Goal: Task Accomplishment & Management: Use online tool/utility

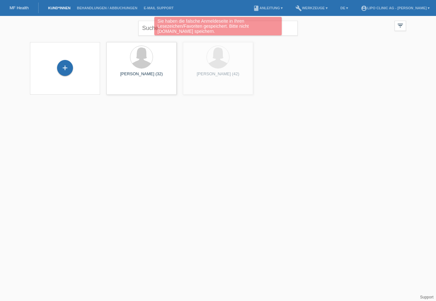
click at [145, 31] on div "Sie haben die falsche Anmeldeseite in Ihren Lesezeichen/Favoriten gespeichert. …" at bounding box center [218, 27] width 262 height 20
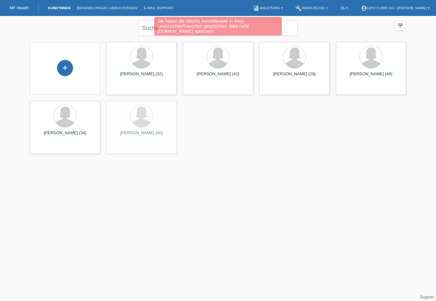
click at [144, 22] on div "Sie haben die falsche Anmeldeseite in Ihren Lesezeichen/Favoriten gespeichert. …" at bounding box center [218, 27] width 262 height 20
click at [146, 29] on div "Sie haben die falsche Anmeldeseite in Ihren Lesezeichen/Favoriten gespeichert. …" at bounding box center [218, 27] width 262 height 20
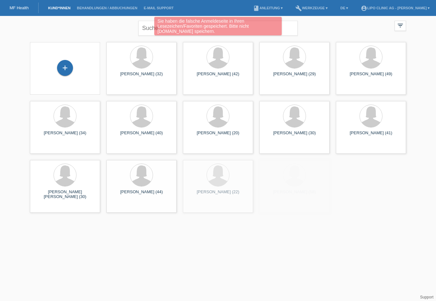
click at [149, 28] on div "Sie haben die falsche Anmeldeseite in Ihren Lesezeichen/Favoriten gespeichert. …" at bounding box center [218, 27] width 262 height 20
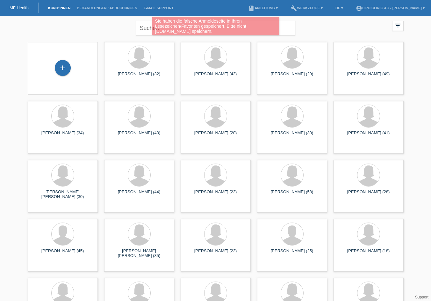
click at [263, 30] on div "Sie haben die falsche Anmeldeseite in Ihren Lesezeichen/Favoriten gespeichert. …" at bounding box center [216, 26] width 128 height 18
click at [190, 26] on div "Sie haben die falsche Anmeldeseite in Ihren Lesezeichen/Favoriten gespeichert. …" at bounding box center [216, 26] width 128 height 18
click at [187, 27] on div "Sie haben die falsche Anmeldeseite in Ihren Lesezeichen/Favoriten gespeichert. …" at bounding box center [216, 26] width 128 height 18
click at [168, 29] on div "Sie haben die falsche Anmeldeseite in Ihren Lesezeichen/Favoriten gespeichert. …" at bounding box center [216, 26] width 128 height 18
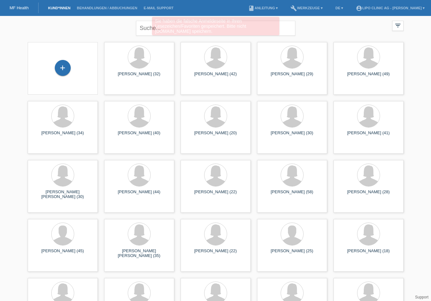
click at [146, 30] on div "Sie haben die falsche Anmeldeseite in Ihren Lesezeichen/Favoriten gespeichert. …" at bounding box center [215, 27] width 259 height 20
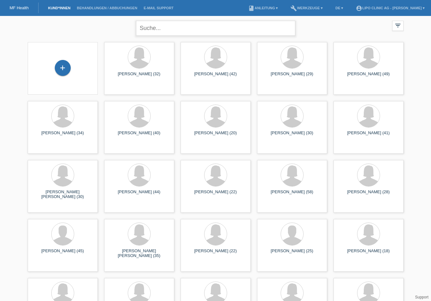
click at [149, 27] on input "text" at bounding box center [215, 28] width 159 height 15
type input "jul hä"
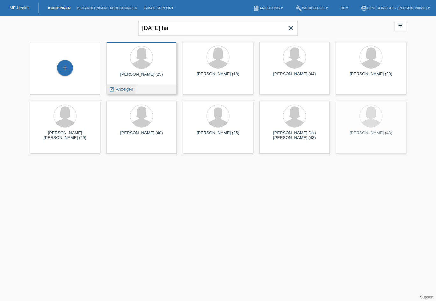
click at [121, 88] on span "Anzeigen" at bounding box center [124, 89] width 17 height 5
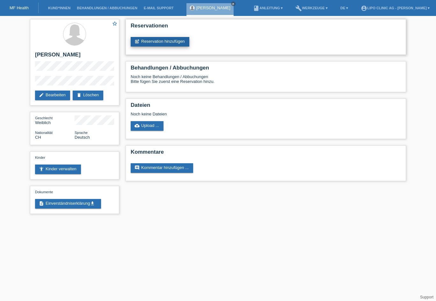
click at [168, 44] on link "post_add Reservation hinzufügen" at bounding box center [160, 42] width 59 height 10
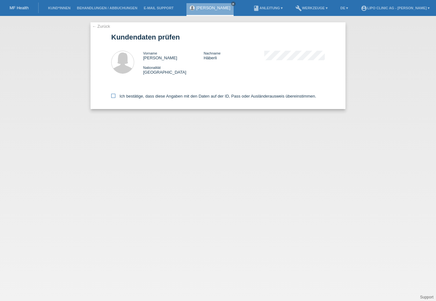
click at [113, 98] on icon at bounding box center [113, 96] width 4 height 4
click at [113, 98] on input "Ich bestätige, dass diese Angaben mit den Daten auf der ID, Pass oder Ausländer…" at bounding box center [113, 96] width 4 height 4
checkbox input "true"
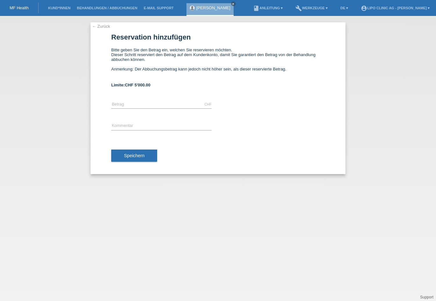
click at [100, 29] on div "← Zurück Reservation hinzufügen Bitte geben Sie den Betrag ein, welchen Sie res…" at bounding box center [218, 98] width 255 height 152
click at [96, 28] on link "← Zurück" at bounding box center [101, 26] width 18 height 5
click at [97, 28] on link "← Zurück" at bounding box center [101, 26] width 18 height 5
click at [99, 27] on link "← Zurück" at bounding box center [101, 26] width 18 height 5
